Goal: Navigation & Orientation: Find specific page/section

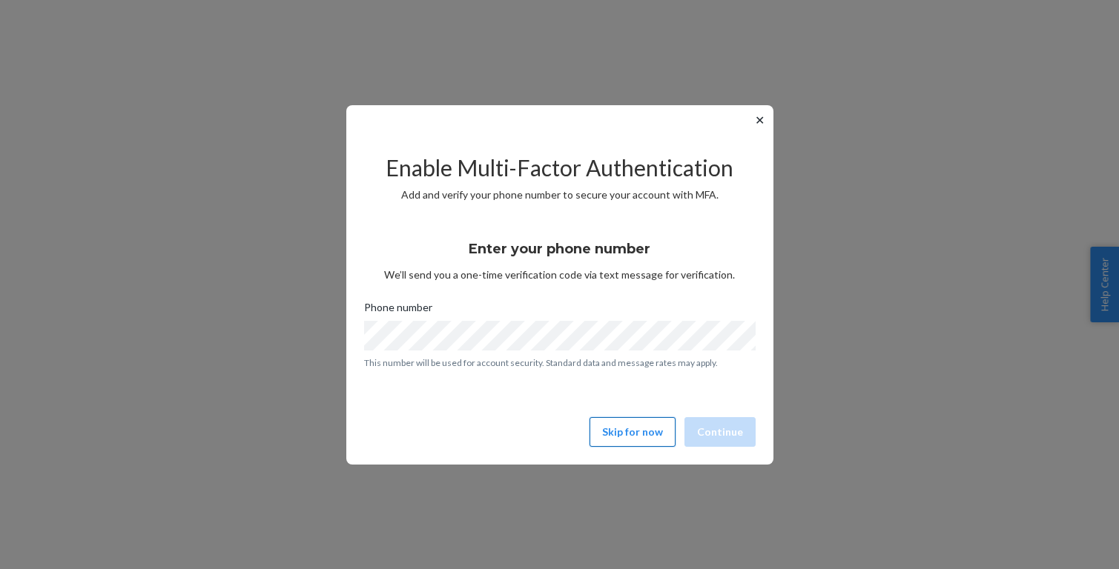
click at [636, 434] on button "Skip for now" at bounding box center [632, 432] width 86 height 30
